Goal: Navigation & Orientation: Go to known website

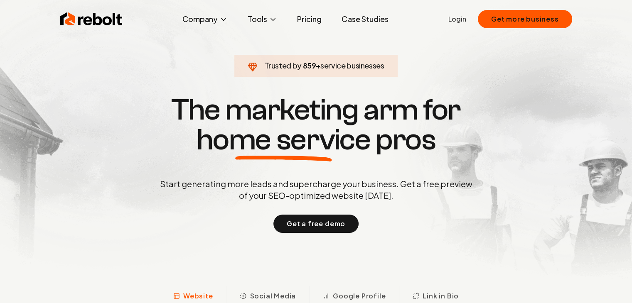
click at [133, 236] on section "Trusted by 859 + service businesses The marketing arm for home service pros Sta…" at bounding box center [316, 163] width 412 height 273
click at [133, 236] on section "Trusted by 975 + service businesses The marketing arm for home service pros Sta…" at bounding box center [316, 163] width 412 height 273
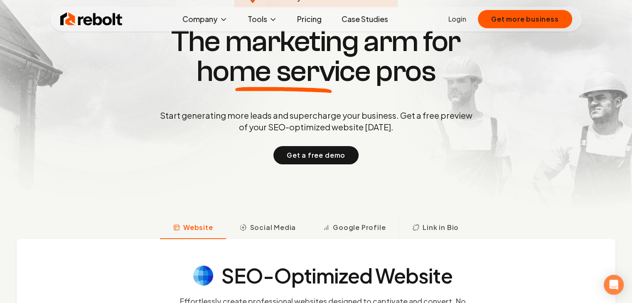
scroll to position [69, 0]
click at [105, 235] on div "Website Social Media Google Profile Link in Bio" at bounding box center [316, 228] width 632 height 22
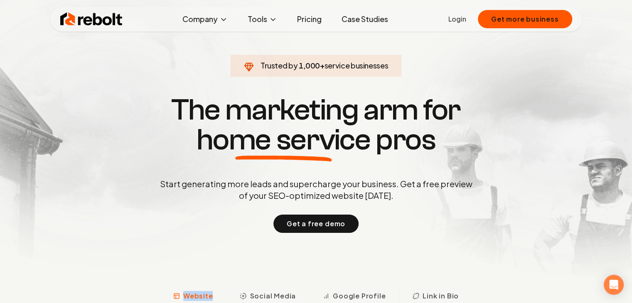
scroll to position [0, 0]
click at [110, 233] on section "Trusted by 1,000 + service businesses The marketing arm for home service pros S…" at bounding box center [316, 163] width 412 height 273
click at [119, 203] on div "Trusted by 1,000 + service businesses The marketing arm for home service pros S…" at bounding box center [316, 163] width 412 height 140
click at [124, 155] on div "Trusted by 1,000 + service businesses The marketing arm for home service pros S…" at bounding box center [316, 163] width 412 height 140
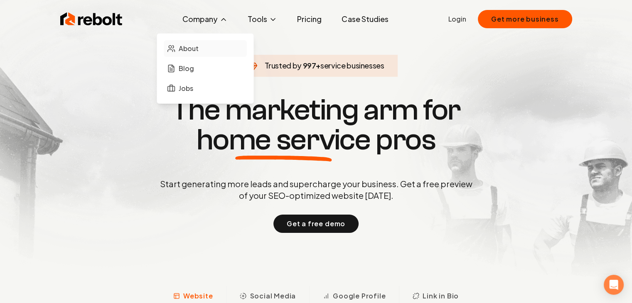
click at [193, 47] on span "About" at bounding box center [189, 49] width 20 height 10
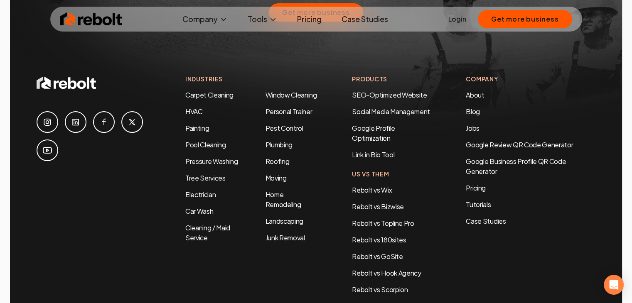
scroll to position [2795, 0]
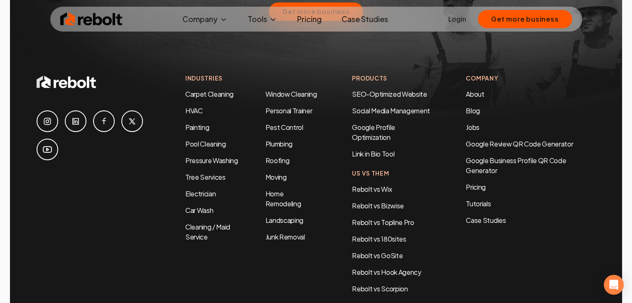
click at [122, 111] on link at bounding box center [132, 122] width 22 height 22
click at [44, 111] on link at bounding box center [48, 122] width 22 height 22
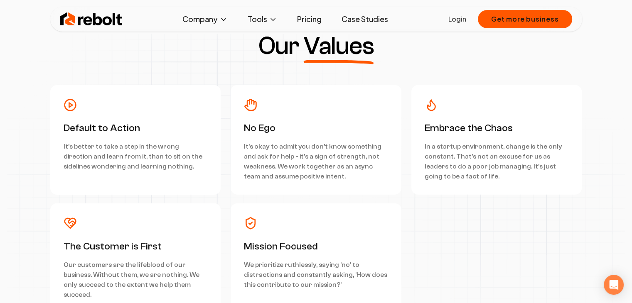
scroll to position [2218, 0]
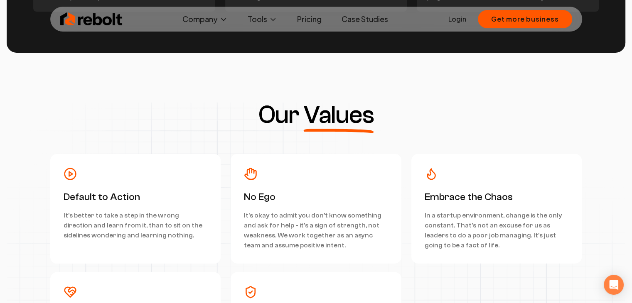
click at [465, 22] on link "Login" at bounding box center [457, 19] width 18 height 10
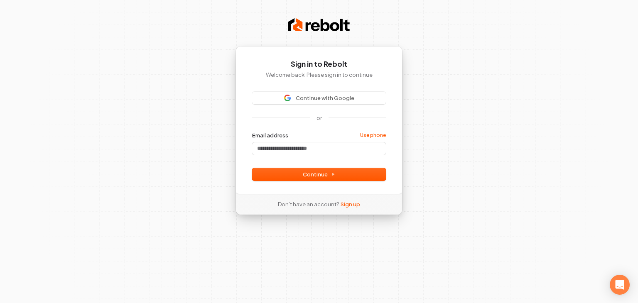
click at [439, 65] on div "Sign in to Rebolt Welcome back! Please sign in to continue Continue with Google…" at bounding box center [319, 151] width 638 height 303
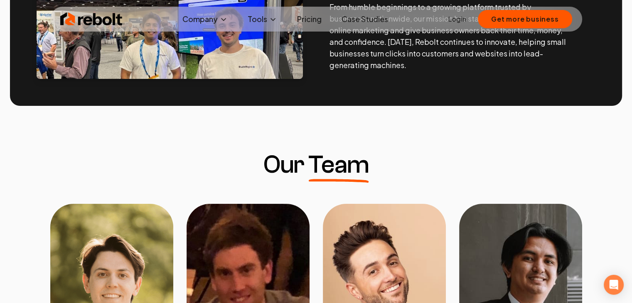
scroll to position [554, 0]
